Goal: Find specific page/section: Find specific page/section

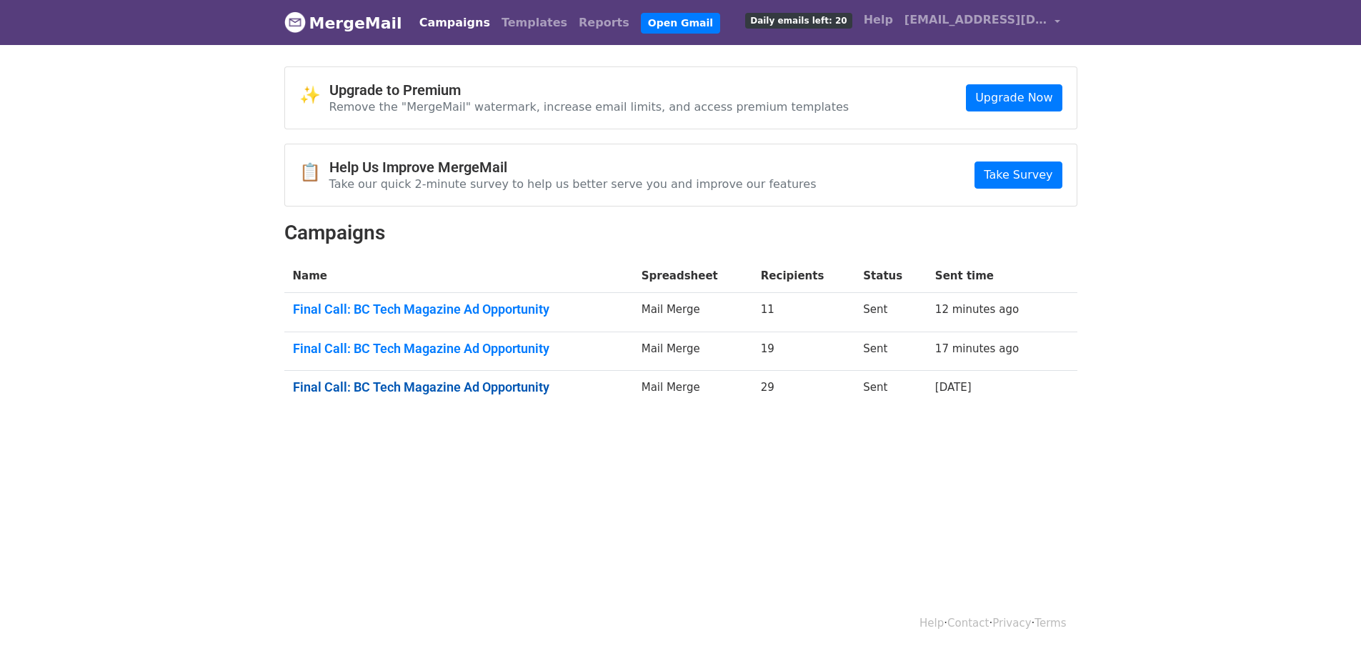
click at [509, 387] on link "Final Call: BC Tech Magazine Ad Opportunity" at bounding box center [458, 387] width 331 height 16
